Goal: Task Accomplishment & Management: Manage account settings

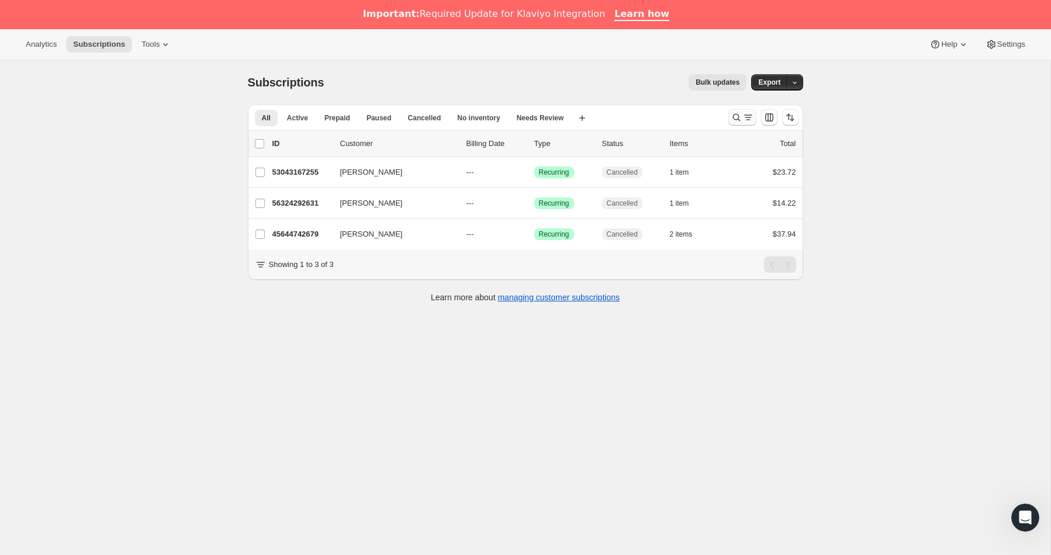
click at [736, 117] on icon "Search and filter results" at bounding box center [736, 118] width 12 height 12
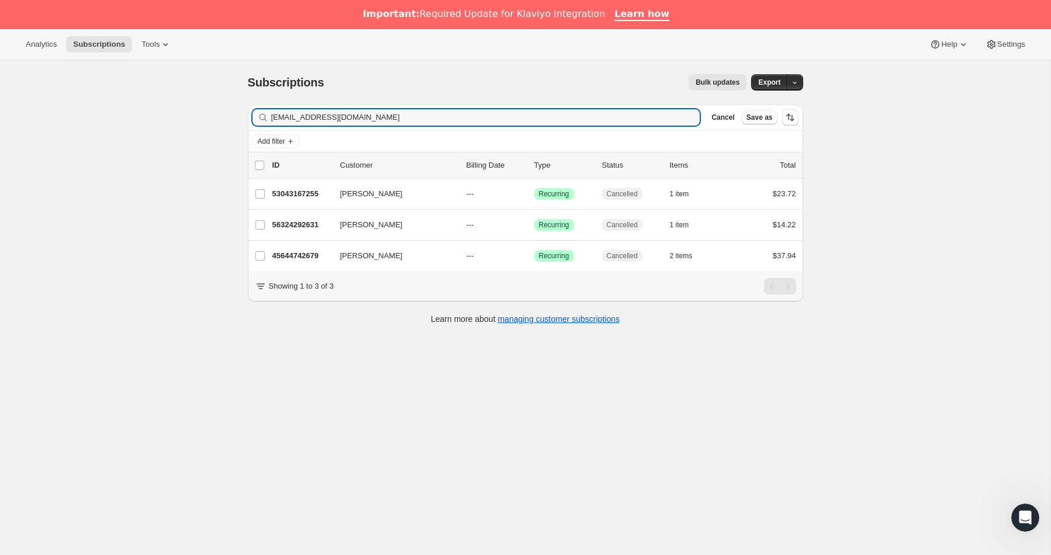
drag, startPoint x: 380, startPoint y: 119, endPoint x: 146, endPoint y: 109, distance: 234.6
click at [147, 108] on div "Subscriptions. This page is ready Subscriptions Bulk updates More actions Bulk …" at bounding box center [525, 337] width 1050 height 555
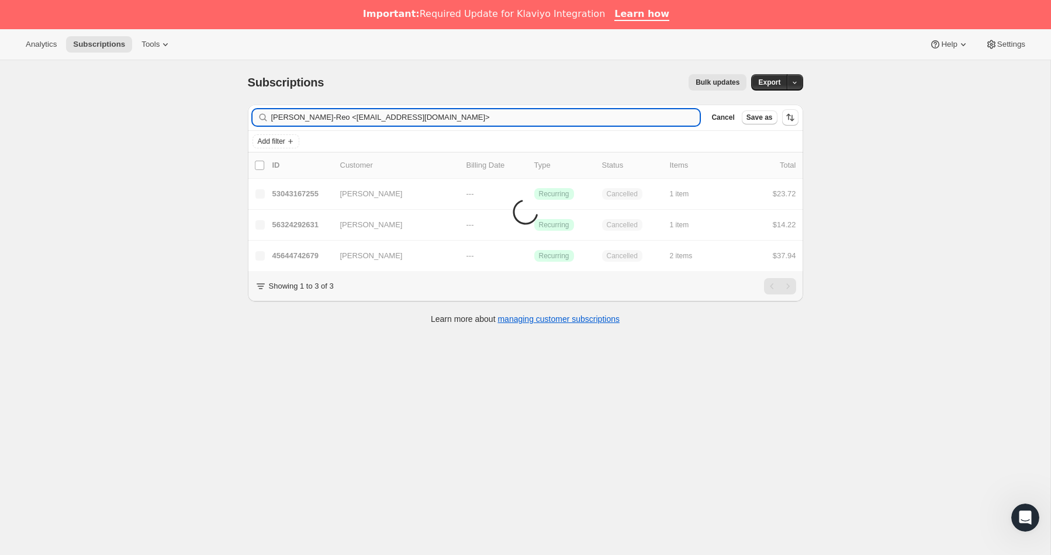
click at [420, 118] on input "Eva Alexiou-Reo <eva@fatabooking.com>" at bounding box center [485, 117] width 429 height 16
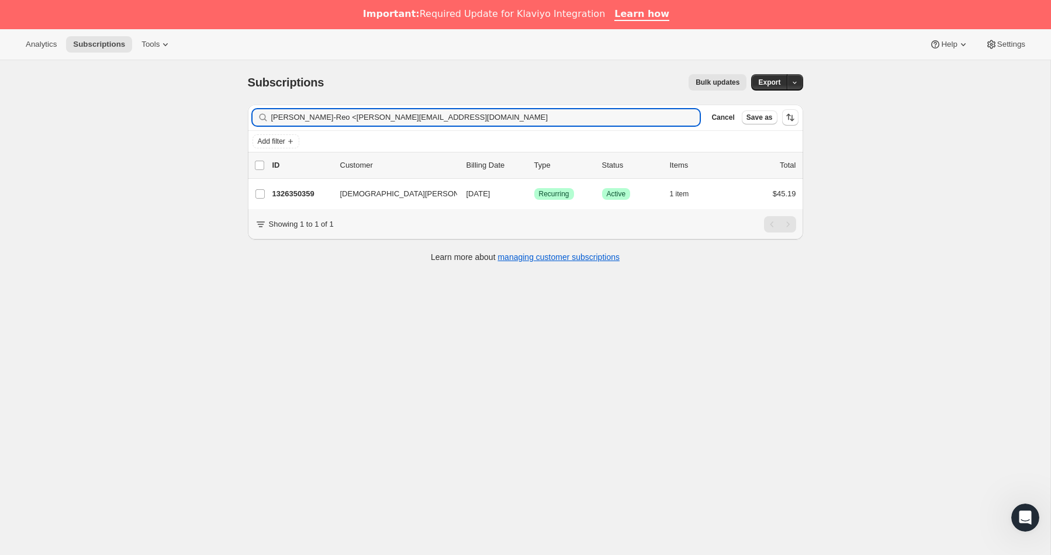
drag, startPoint x: 333, startPoint y: 116, endPoint x: 243, endPoint y: 114, distance: 90.6
click at [243, 114] on div "Filter subscribers Eva Alexiou-Reo <eva@fatabooking.com Clear Cancel Save as Ad…" at bounding box center [520, 184] width 564 height 179
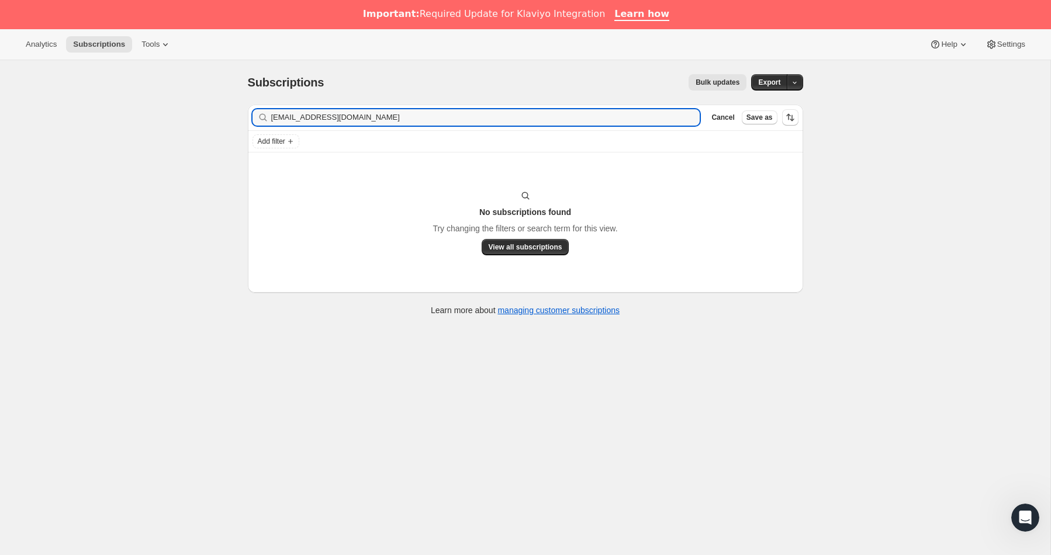
type input "eva@fatabooking.com"
click at [360, 110] on input "eva@fatabooking.com" at bounding box center [475, 117] width 408 height 16
click at [365, 113] on input "eva@fatabooking.com" at bounding box center [475, 117] width 408 height 16
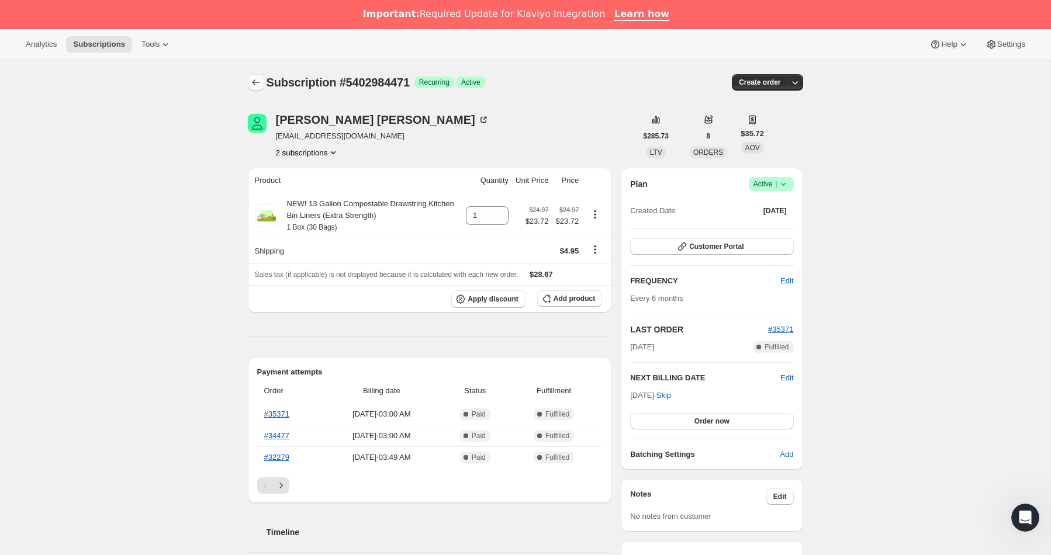
click at [252, 83] on icon "Subscriptions" at bounding box center [256, 83] width 12 height 12
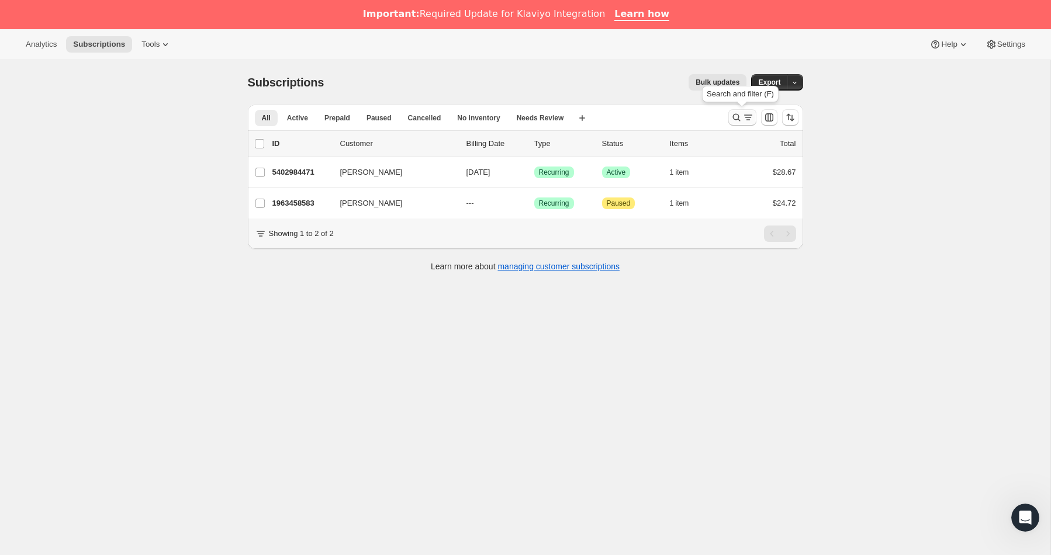
click at [734, 113] on icon "Search and filter results" at bounding box center [736, 118] width 12 height 12
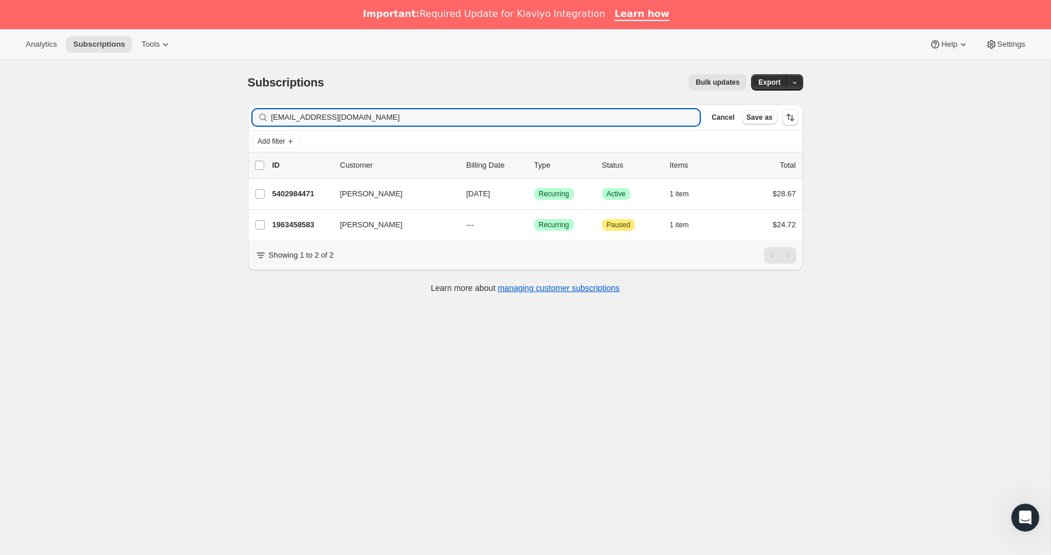
drag, startPoint x: 389, startPoint y: 119, endPoint x: 223, endPoint y: 106, distance: 166.5
click at [224, 106] on div "Subscriptions. This page is ready Subscriptions Bulk updates More actions Bulk …" at bounding box center [525, 337] width 1050 height 555
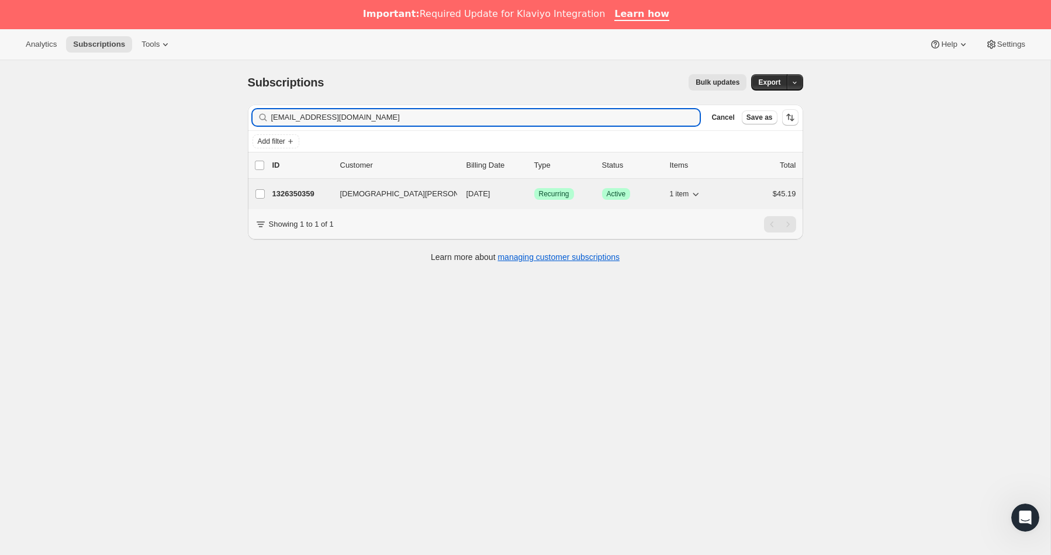
type input "[EMAIL_ADDRESS][DOMAIN_NAME]"
click at [307, 197] on p "1326350359" at bounding box center [301, 194] width 58 height 12
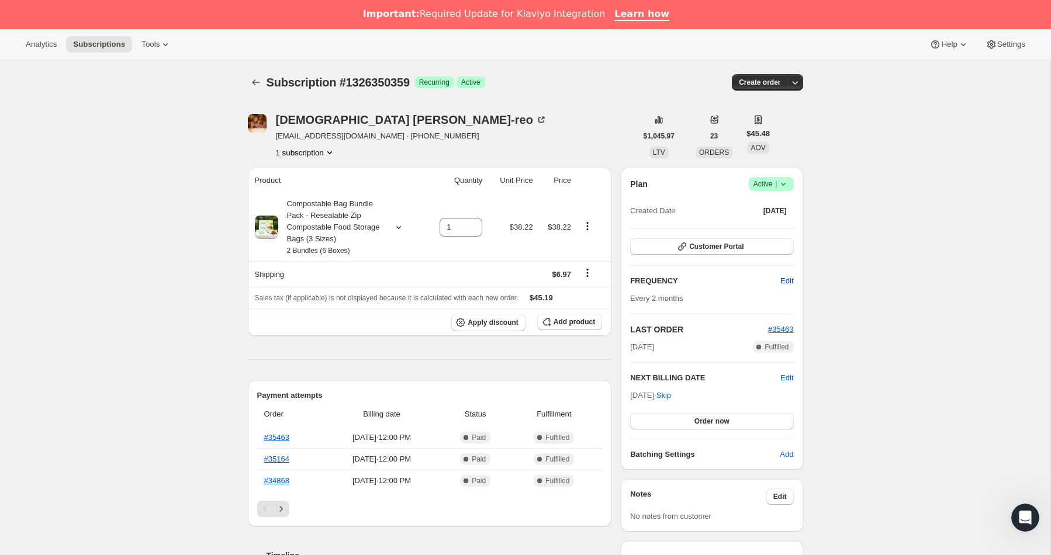
click at [787, 281] on span "Edit" at bounding box center [786, 281] width 13 height 12
select select "MONTH"
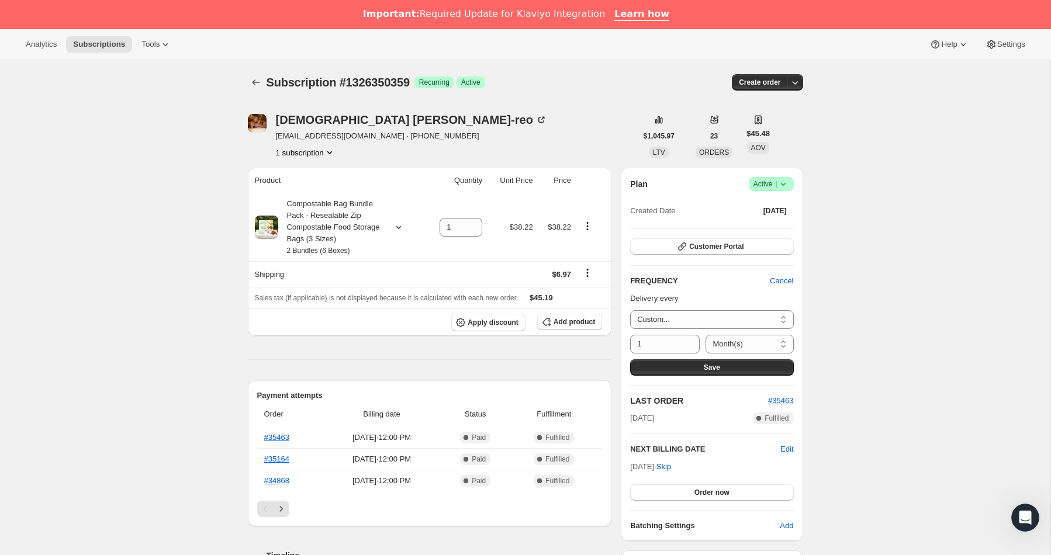
click at [870, 295] on div "Subscription #1326350359. This page is ready Subscription #1326350359 Success R…" at bounding box center [525, 528] width 1050 height 936
click at [787, 282] on span "Cancel" at bounding box center [781, 281] width 23 height 12
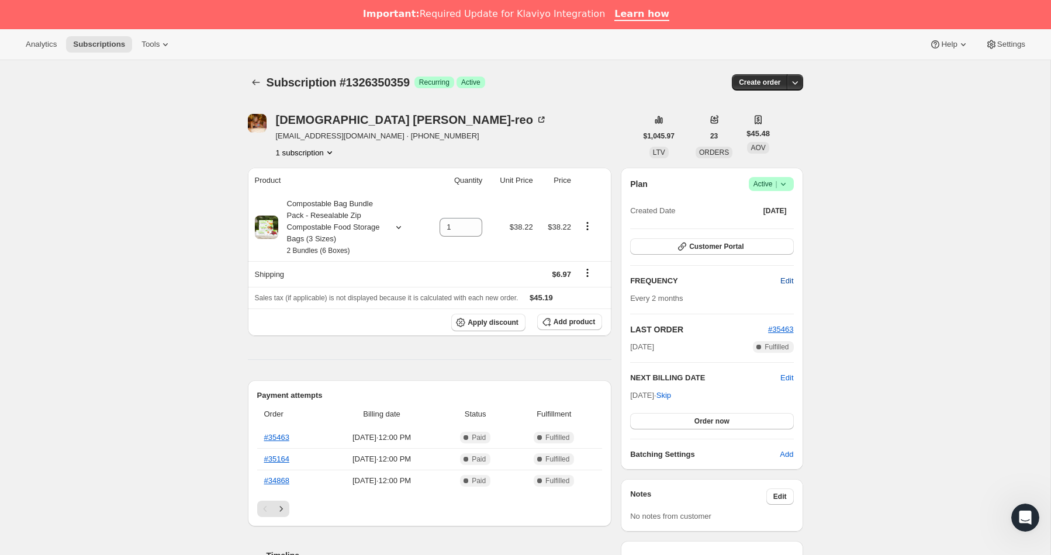
click at [785, 278] on span "Edit" at bounding box center [786, 281] width 13 height 12
select select "MONTH"
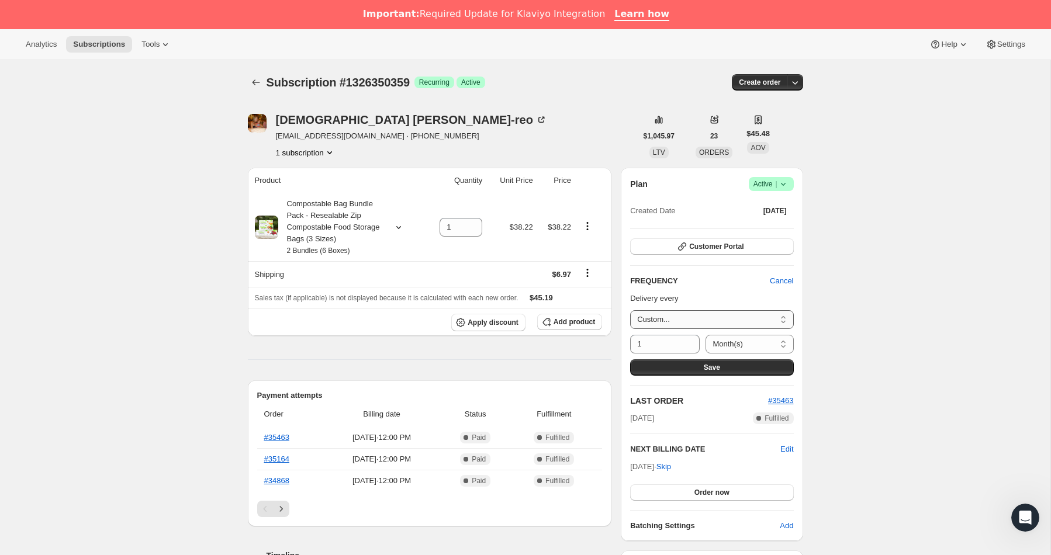
click at [683, 323] on select "Custom..." at bounding box center [711, 319] width 163 height 19
click at [630, 310] on select "Custom..." at bounding box center [711, 319] width 163 height 19
click at [654, 347] on input "1" at bounding box center [656, 344] width 52 height 19
click at [685, 323] on select "Custom..." at bounding box center [711, 319] width 163 height 19
click at [781, 314] on select "Custom..." at bounding box center [711, 319] width 163 height 19
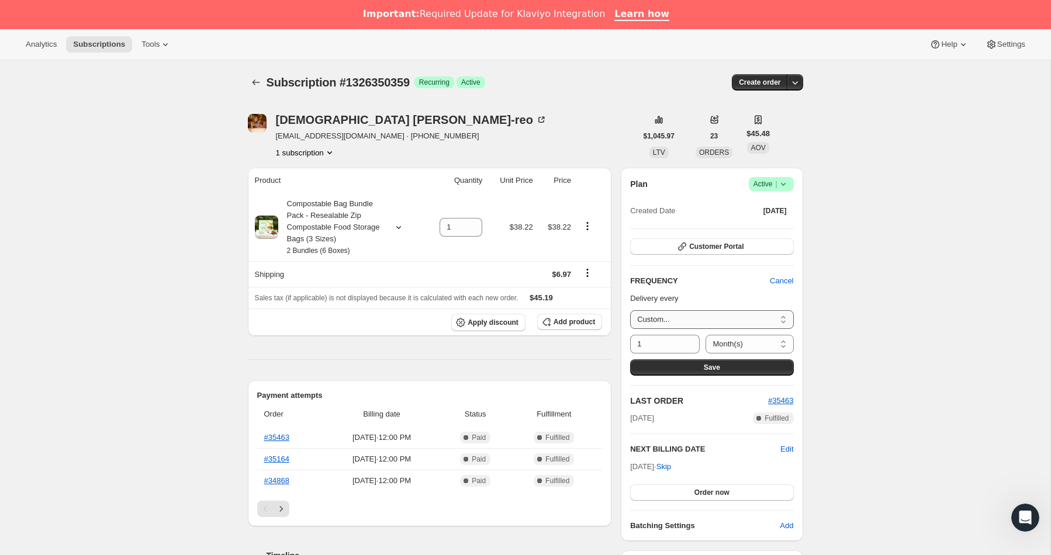
click at [630, 310] on select "Custom..." at bounding box center [711, 319] width 163 height 19
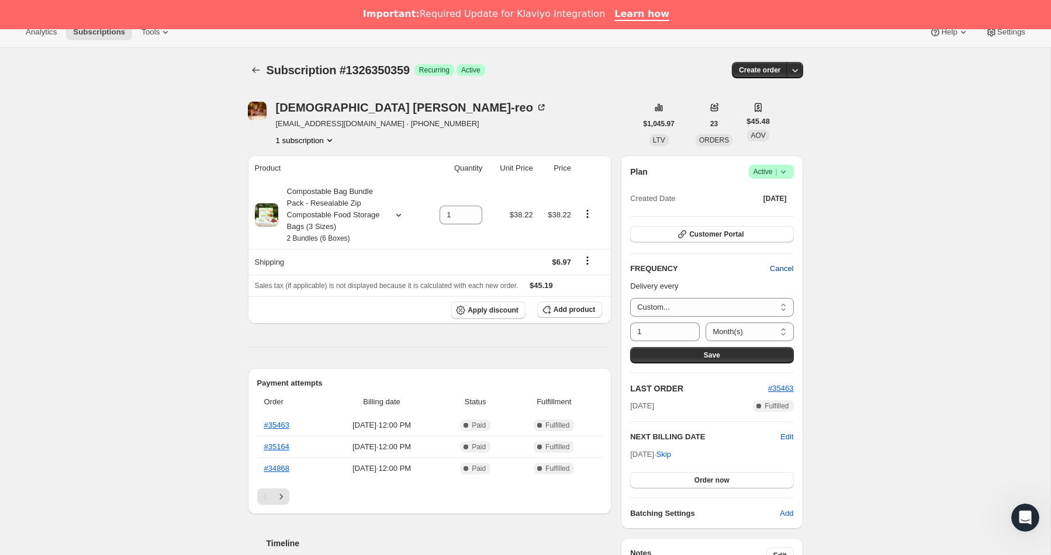
drag, startPoint x: 781, startPoint y: 265, endPoint x: 789, endPoint y: 265, distance: 8.2
click at [781, 265] on span "Cancel" at bounding box center [781, 269] width 23 height 12
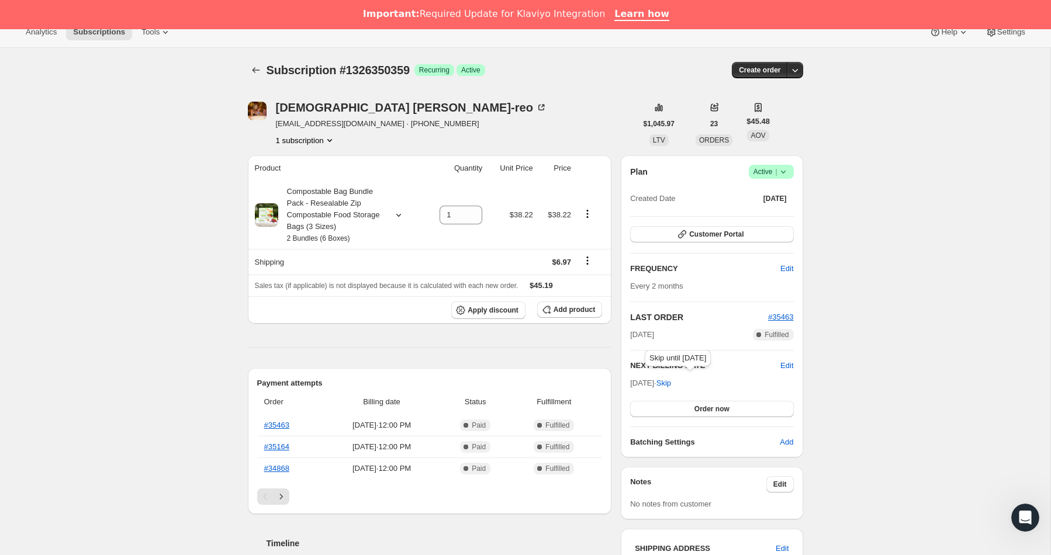
click at [671, 385] on span "Skip" at bounding box center [663, 383] width 15 height 12
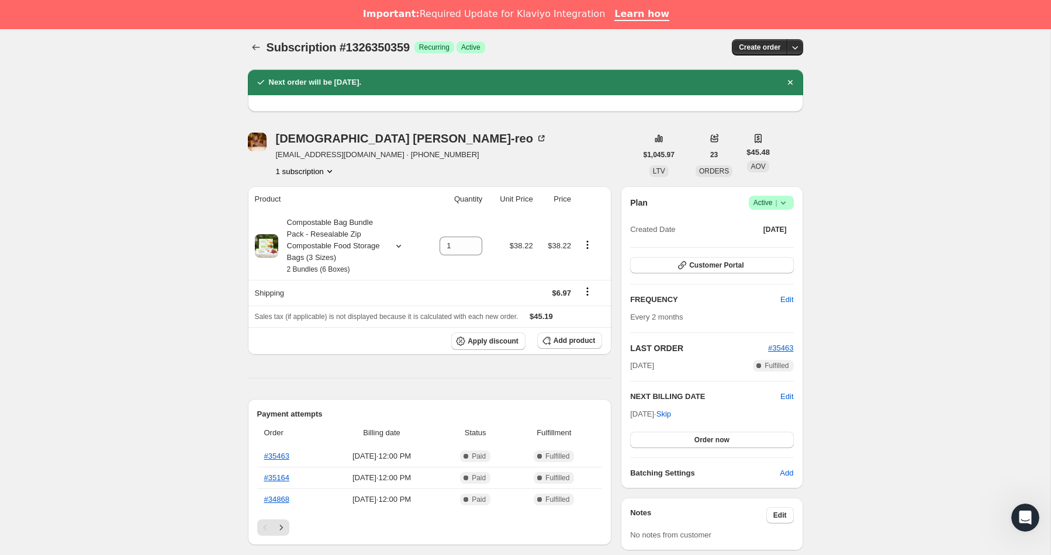
scroll to position [41, 0]
